Goal: Transaction & Acquisition: Purchase product/service

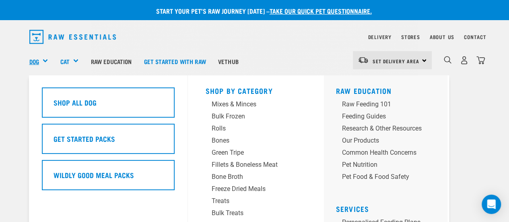
click at [36, 57] on link "Dog" at bounding box center [34, 61] width 10 height 9
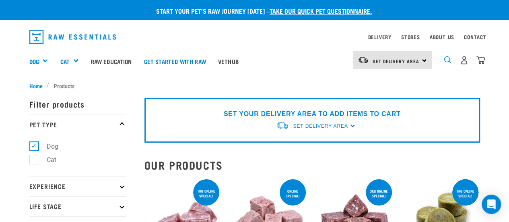
click at [447, 59] on img "dropdown navigation" at bounding box center [448, 60] width 8 height 8
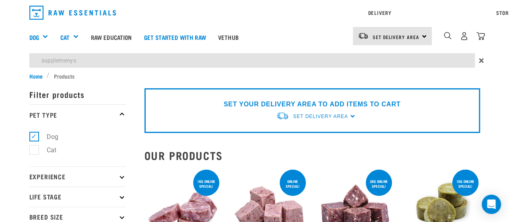
type input "supplemenys"
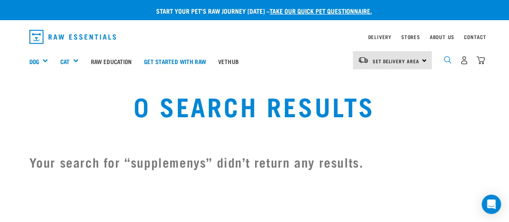
click at [447, 58] on img "dropdown navigation" at bounding box center [448, 60] width 8 height 8
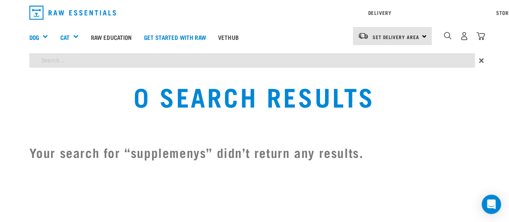
click at [64, 82] on div "Start your pet’s raw journey [DATE] – take our quick pet questionnaire. Deliver…" at bounding box center [254, 85] width 509 height 171
click at [53, 55] on input "search" at bounding box center [251, 60] width 445 height 14
type input "supplements"
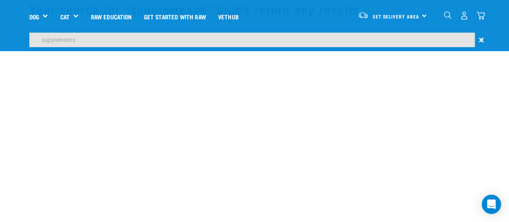
scroll to position [80, 0]
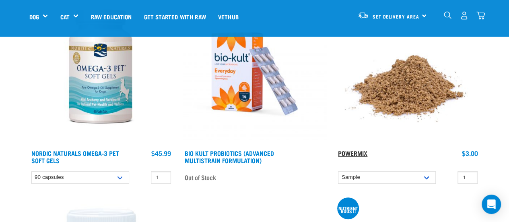
click at [347, 154] on link "Powermix" at bounding box center [352, 153] width 29 height 4
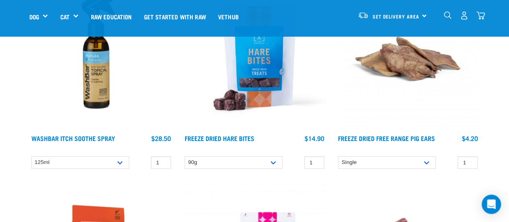
scroll to position [2671, 0]
